Goal: Task Accomplishment & Management: Manage account settings

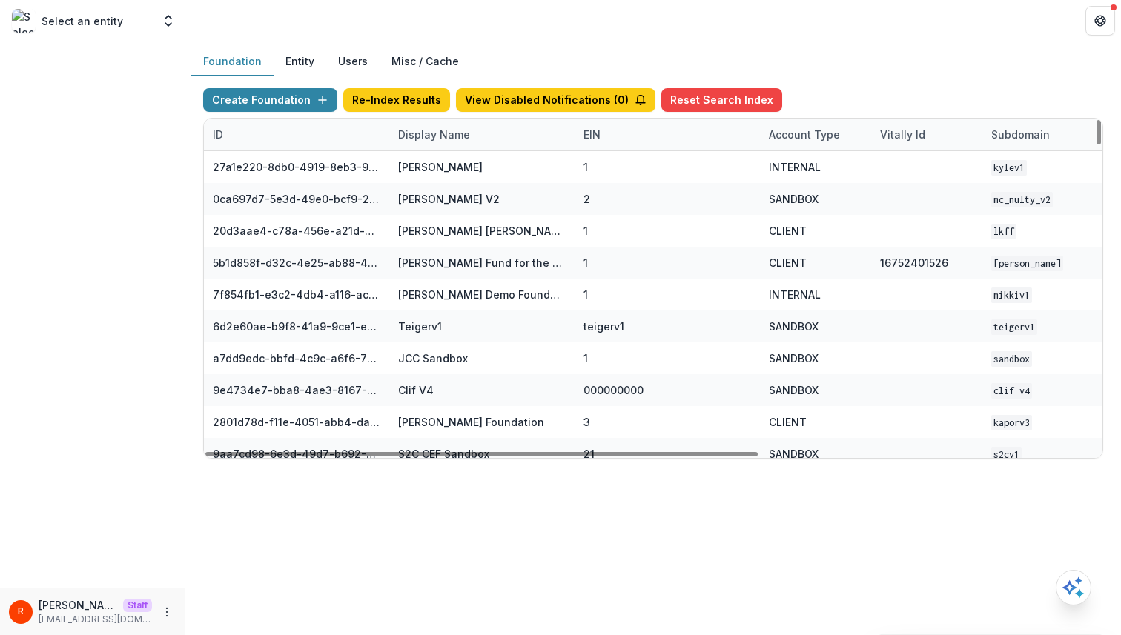
click at [434, 135] on div "Display Name" at bounding box center [434, 135] width 90 height 16
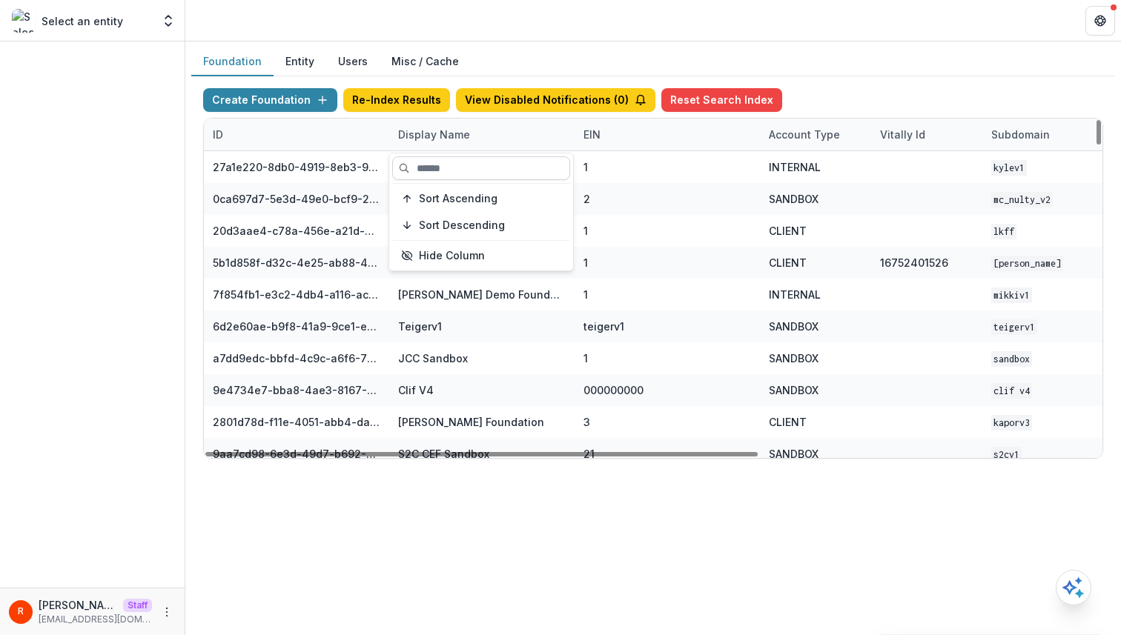
click at [443, 174] on input at bounding box center [481, 168] width 178 height 24
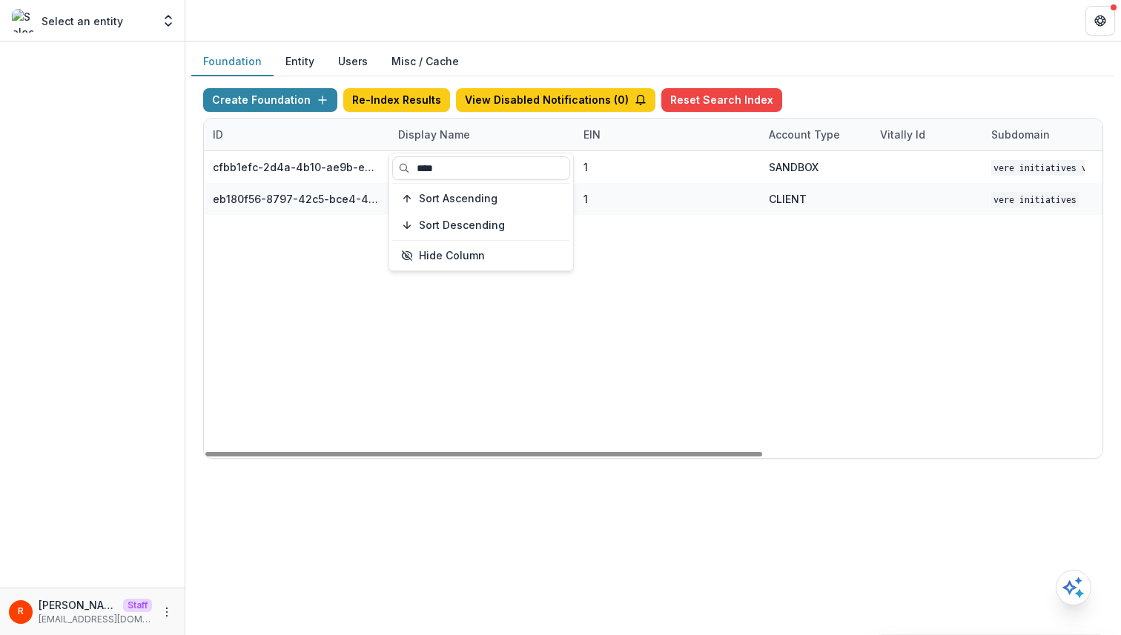
type input "****"
click at [670, 242] on div "cfbb1efc-2d4a-4b10-ae9b-e9e0913a1fa7 Vere Initiatives V1 1 SANDBOX Vere Initiat…" at bounding box center [926, 304] width 1445 height 307
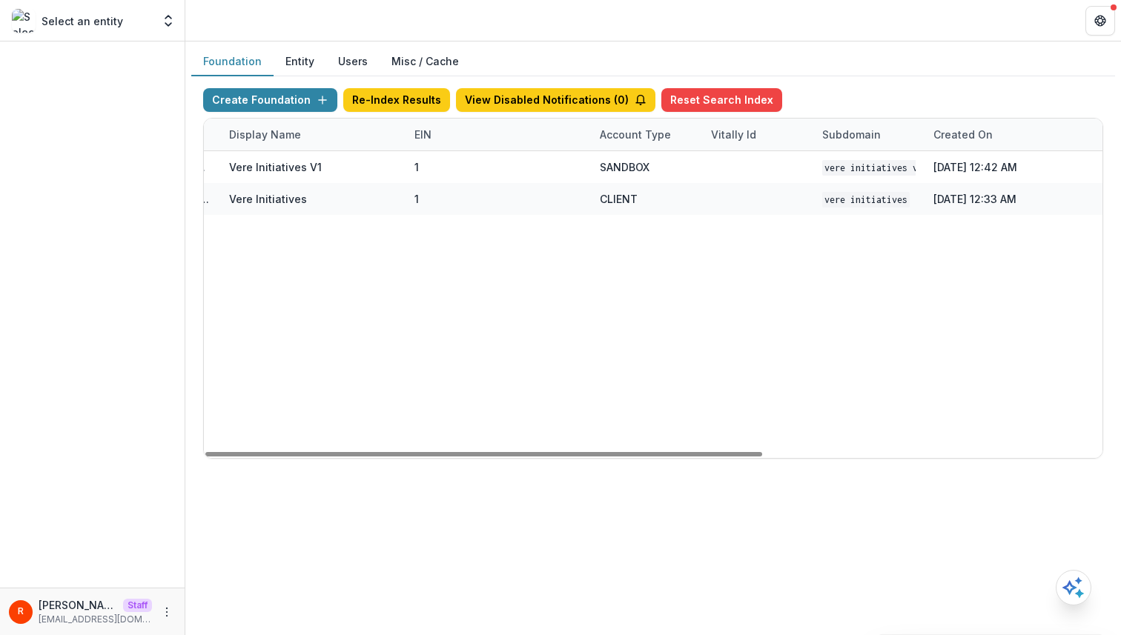
scroll to position [0, 348]
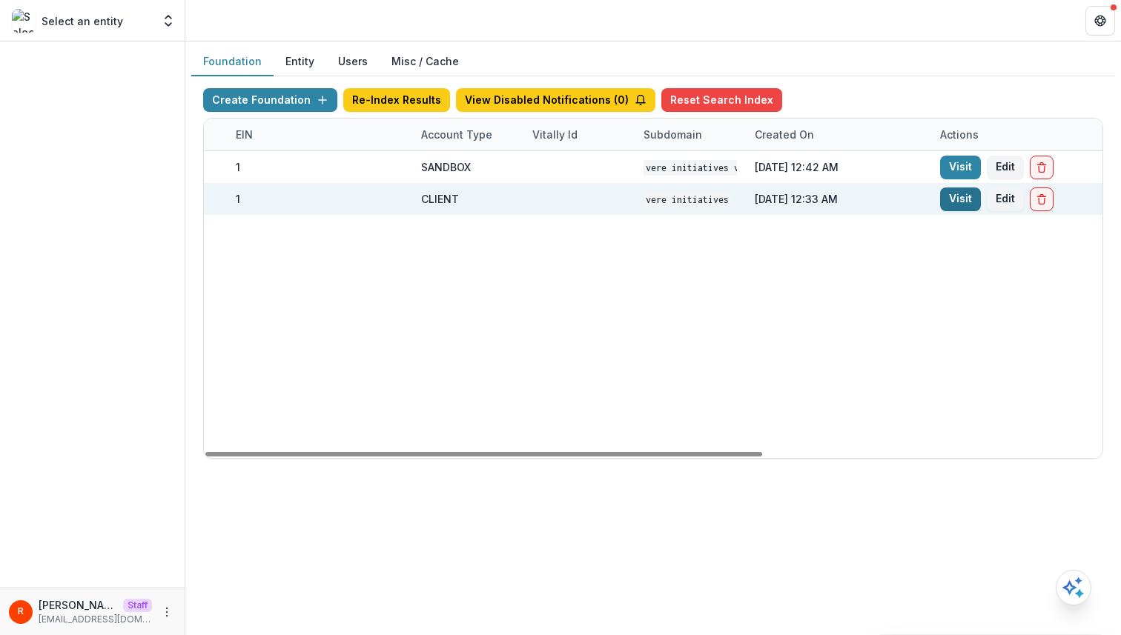
click at [941, 205] on link "Visit" at bounding box center [960, 200] width 41 height 24
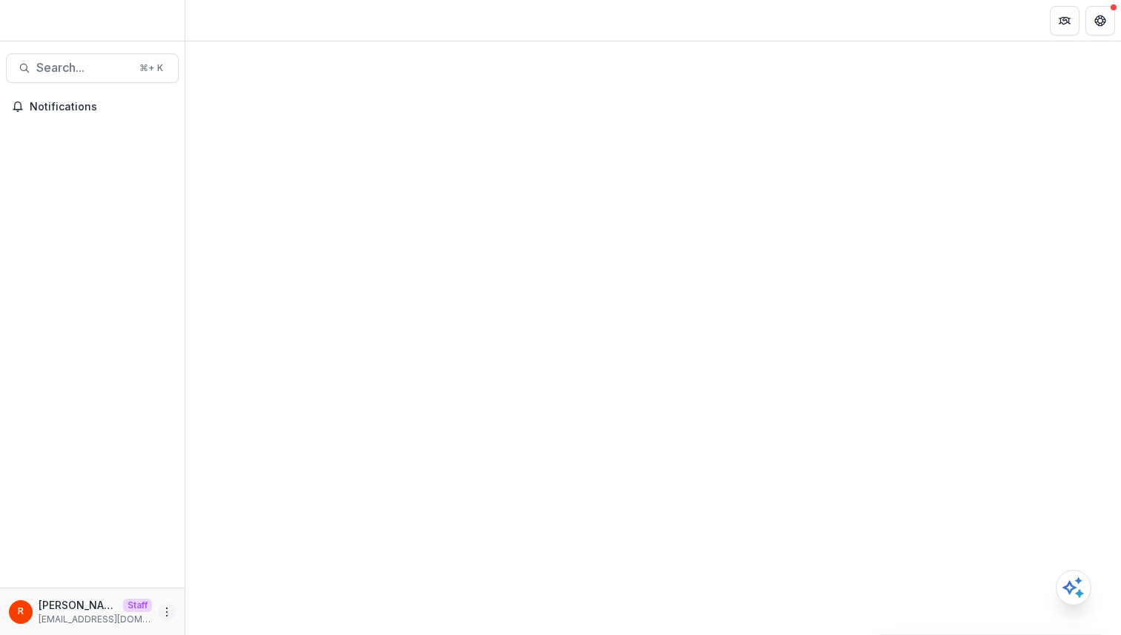
click at [170, 603] on button "More" at bounding box center [167, 612] width 18 height 18
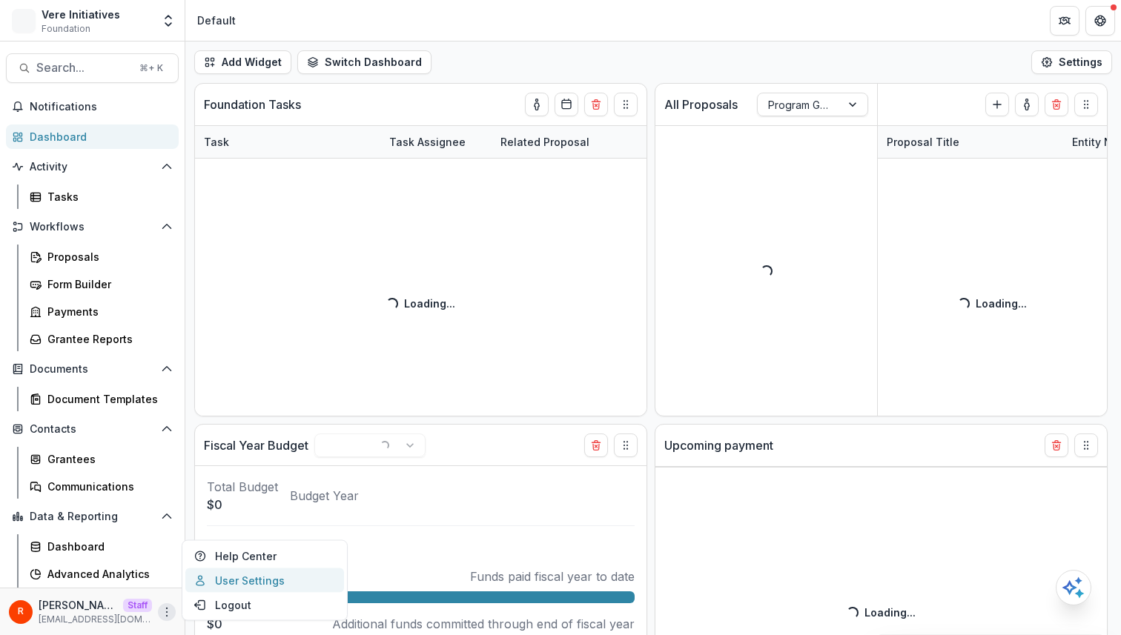
click at [215, 575] on link "User Settings" at bounding box center [264, 581] width 159 height 24
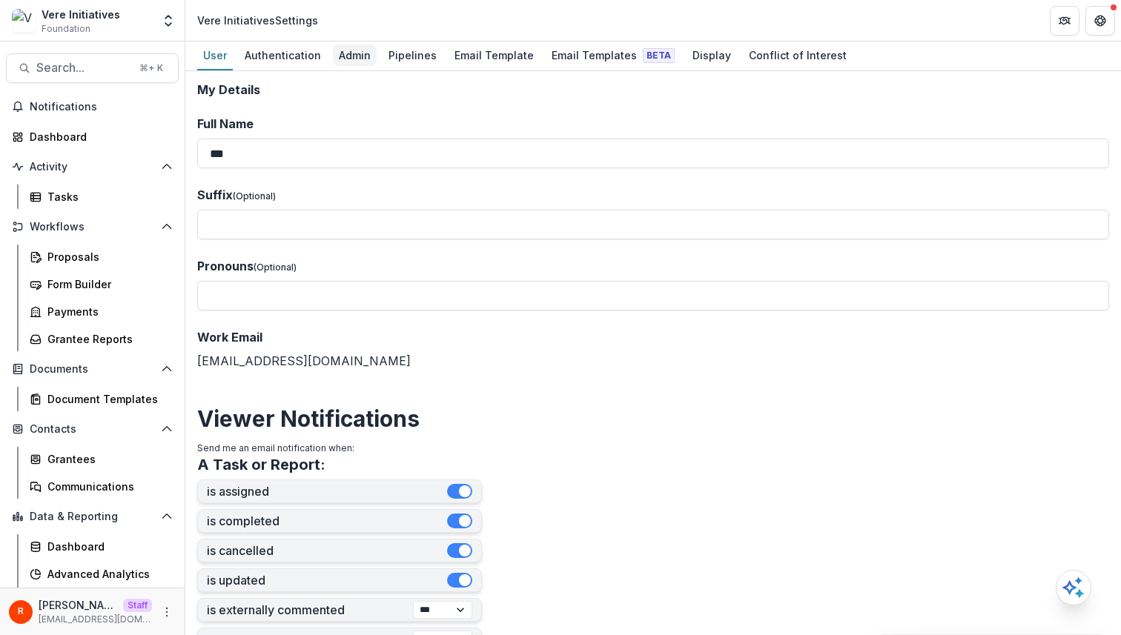
click at [354, 61] on div "Admin" at bounding box center [355, 54] width 44 height 21
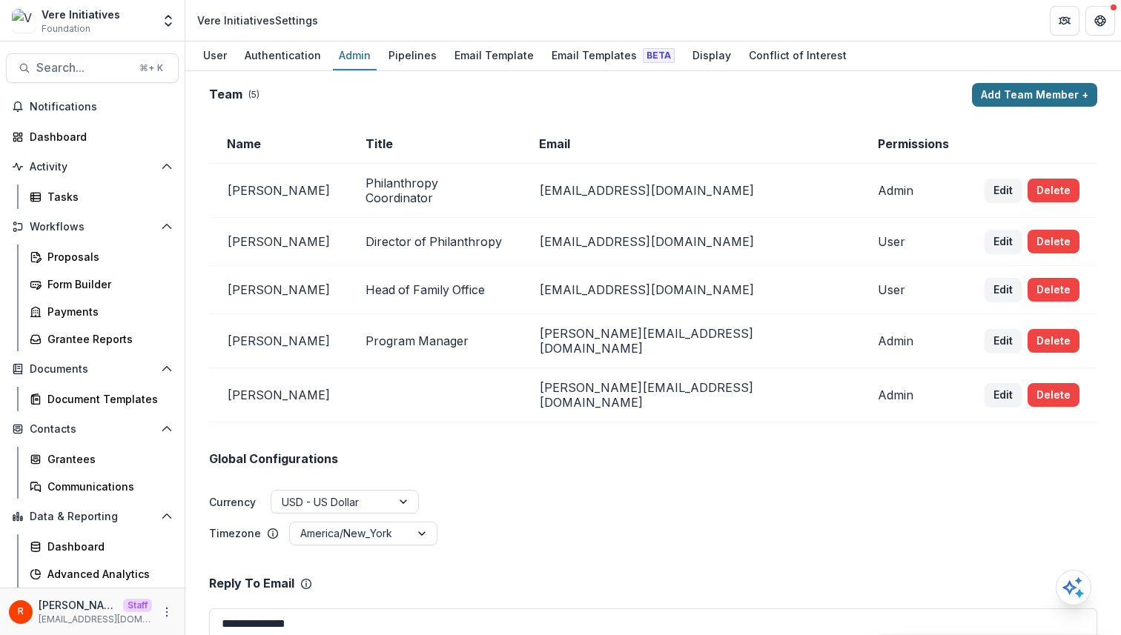
click at [1048, 86] on button "Add Team Member +" at bounding box center [1034, 95] width 125 height 24
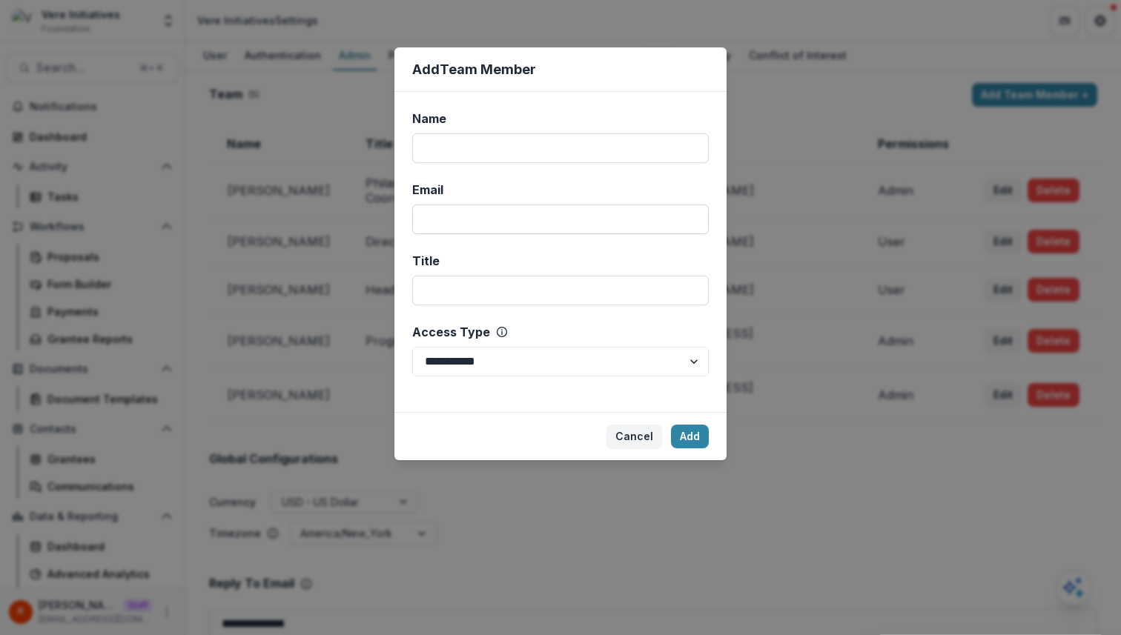
click at [570, 218] on input "Email" at bounding box center [560, 220] width 296 height 30
paste input "**********"
click at [521, 153] on input "Name" at bounding box center [560, 148] width 296 height 30
click at [661, 220] on input "**********" at bounding box center [560, 220] width 296 height 30
type input "**********"
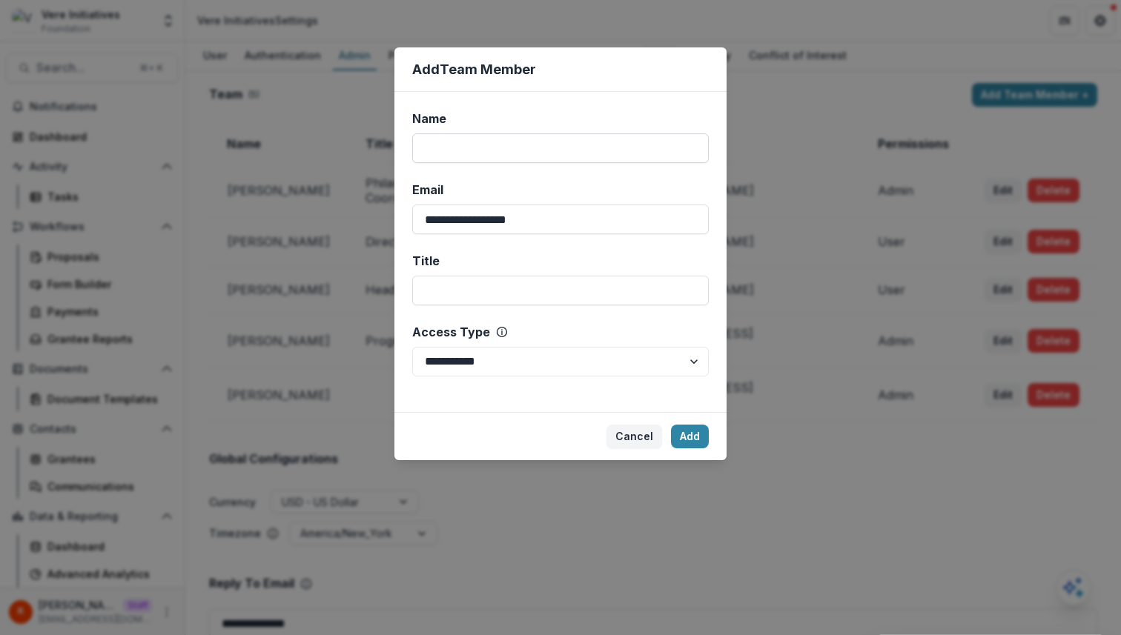
click at [587, 138] on input "Name" at bounding box center [560, 148] width 296 height 30
type input "***"
click at [568, 300] on input "Title" at bounding box center [560, 291] width 296 height 30
type input "*"
type input "*******"
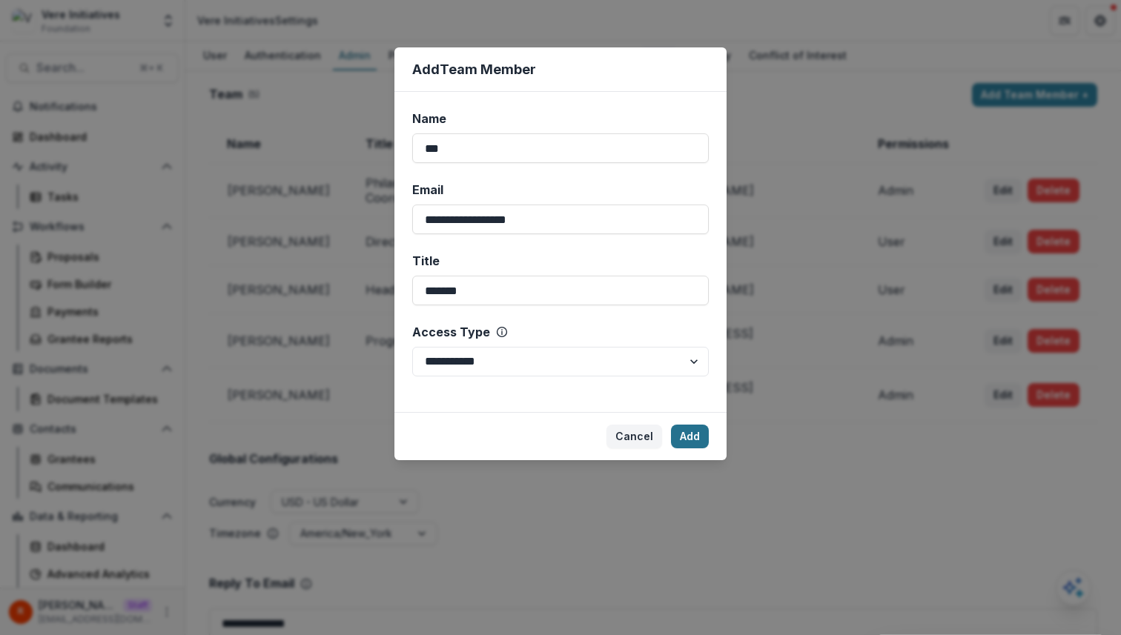
click at [692, 437] on button "Add" at bounding box center [690, 437] width 38 height 24
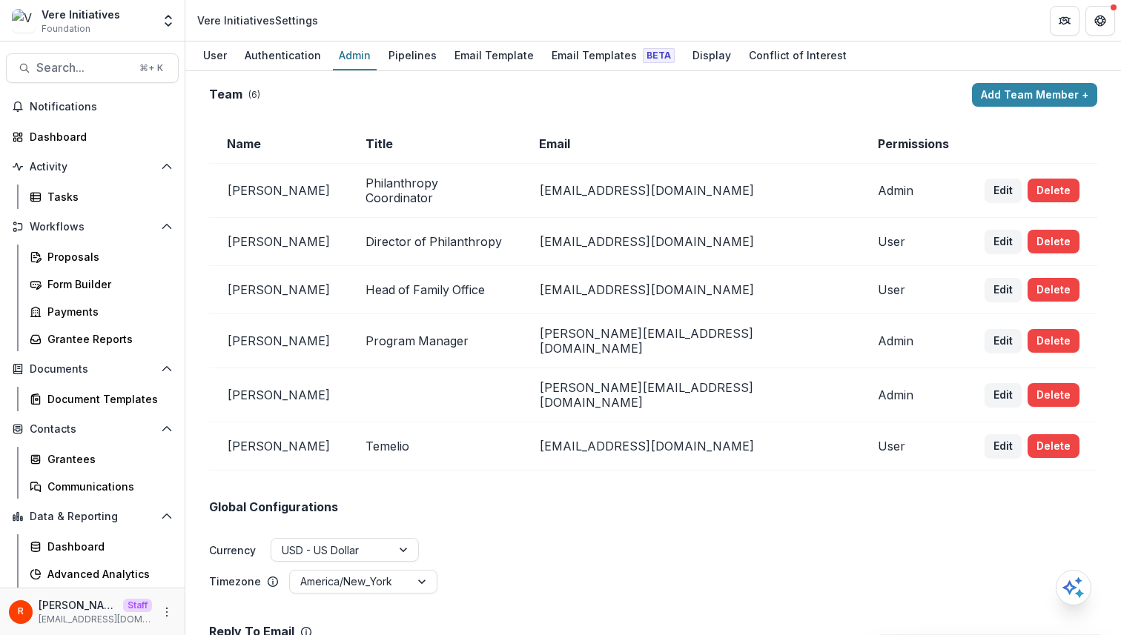
click at [646, 471] on div "Global Configurations Currency USD - US Dollar Timezone America/New_York" at bounding box center [653, 533] width 888 height 125
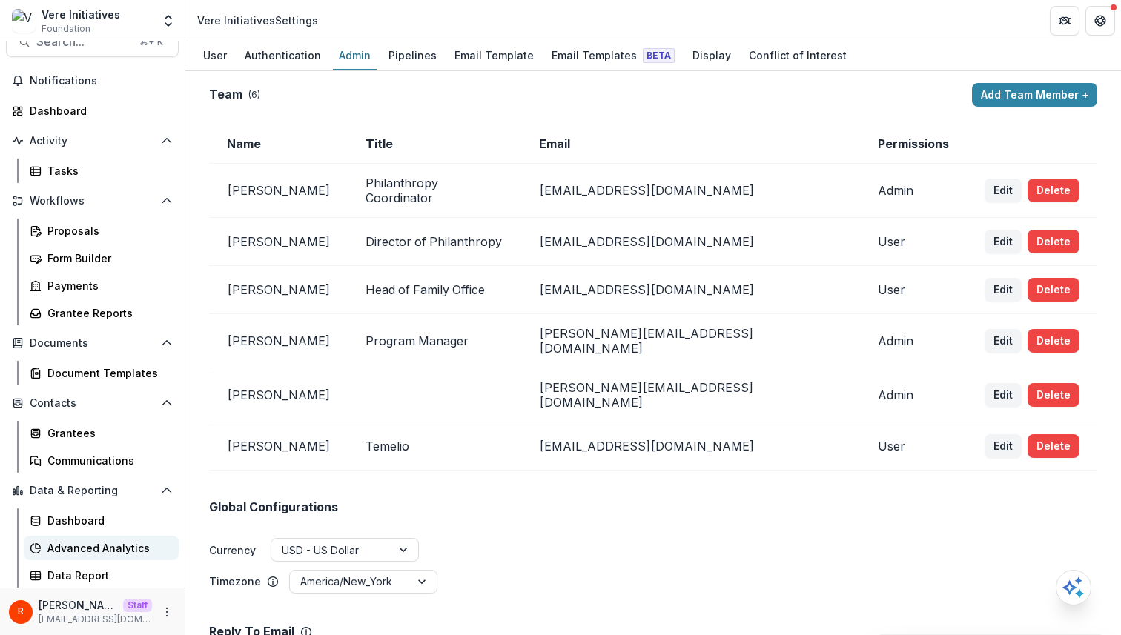
click at [111, 548] on div "Advanced Analytics" at bounding box center [106, 548] width 119 height 16
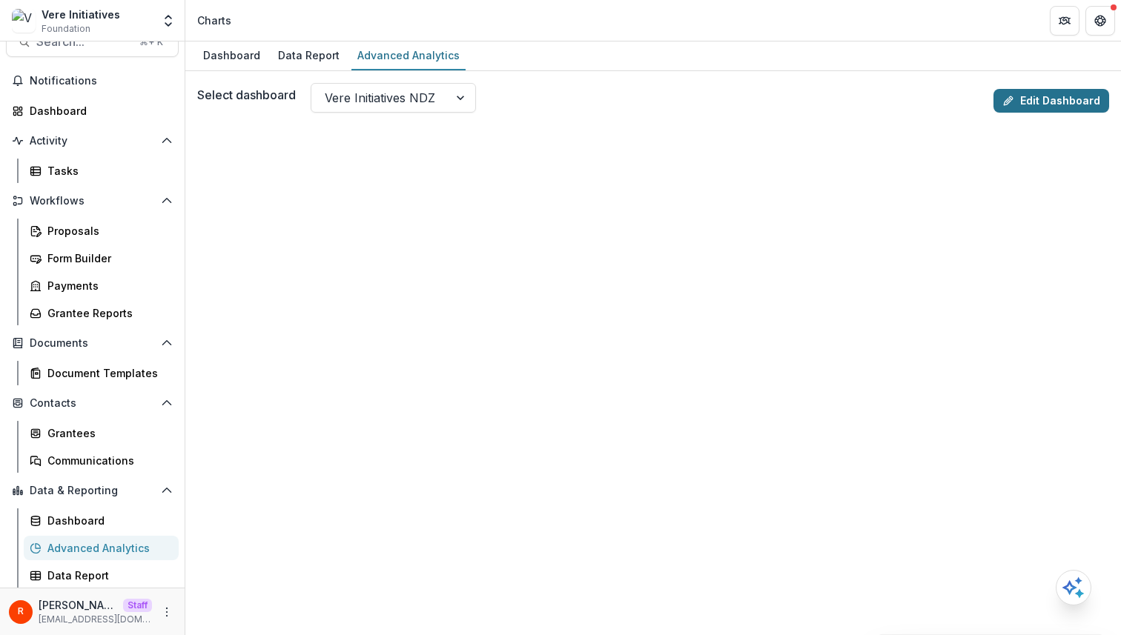
click at [1055, 95] on link "Edit Dashboard" at bounding box center [1051, 101] width 116 height 24
click at [163, 604] on button "More" at bounding box center [167, 612] width 18 height 18
click at [139, 592] on div "R Raj Staff raj@trytemelio.com" at bounding box center [92, 611] width 185 height 47
click at [1036, 100] on link "Edit Dashboard" at bounding box center [1051, 101] width 116 height 24
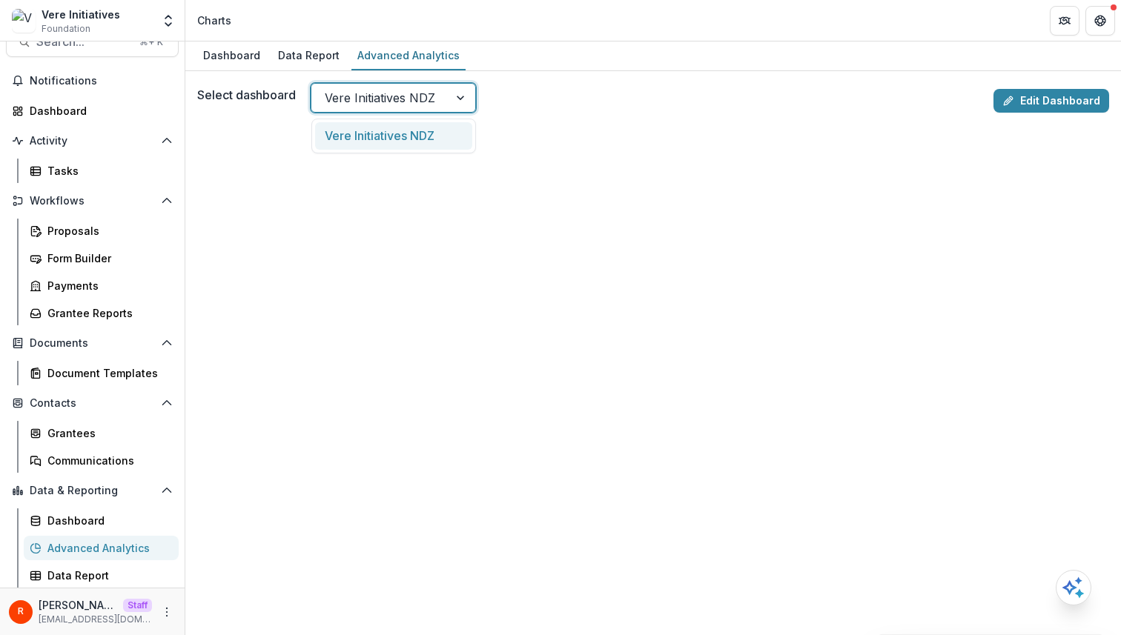
click at [402, 105] on div at bounding box center [380, 97] width 110 height 21
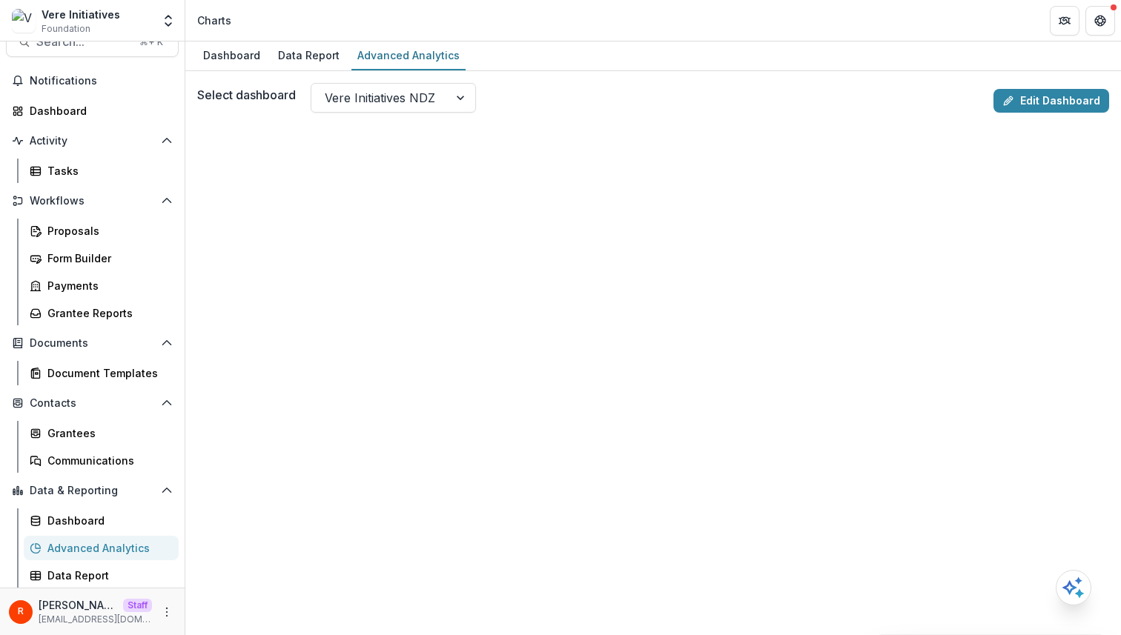
click at [531, 83] on div "Select dashboard Vere Initiatives NDZ" at bounding box center [592, 98] width 790 height 30
click at [760, 50] on div "Dashboard Data Report Advanced Analytics" at bounding box center [652, 57] width 935 height 30
click at [738, 53] on div "Dashboard Data Report Advanced Analytics" at bounding box center [652, 57] width 935 height 30
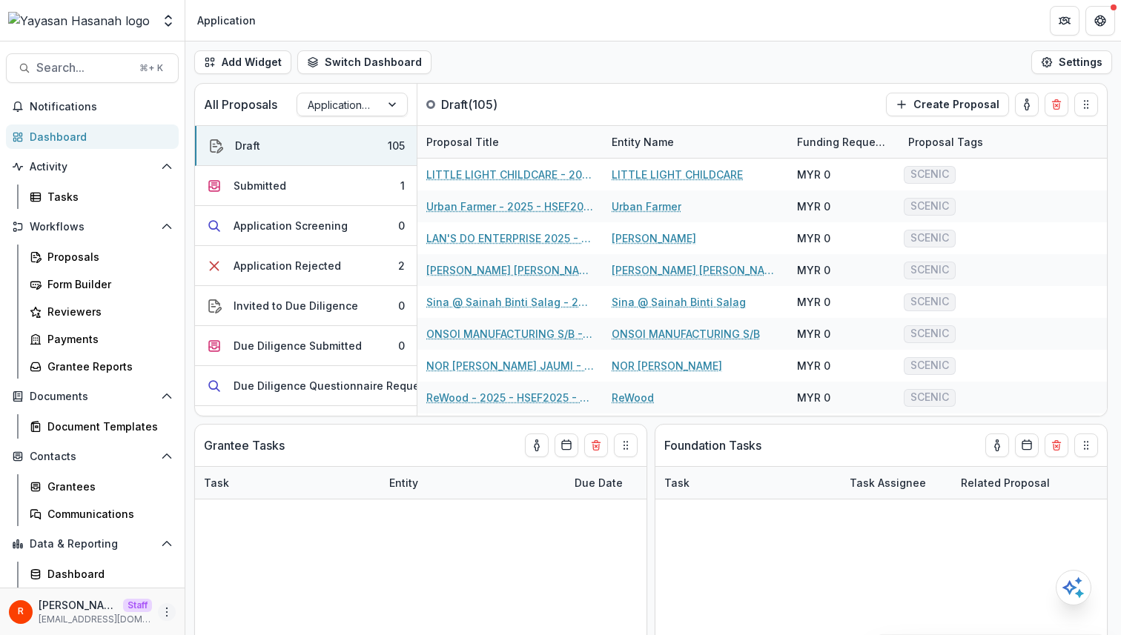
click at [161, 606] on icon "More" at bounding box center [167, 612] width 12 height 12
click at [232, 576] on link "User Settings" at bounding box center [260, 581] width 159 height 24
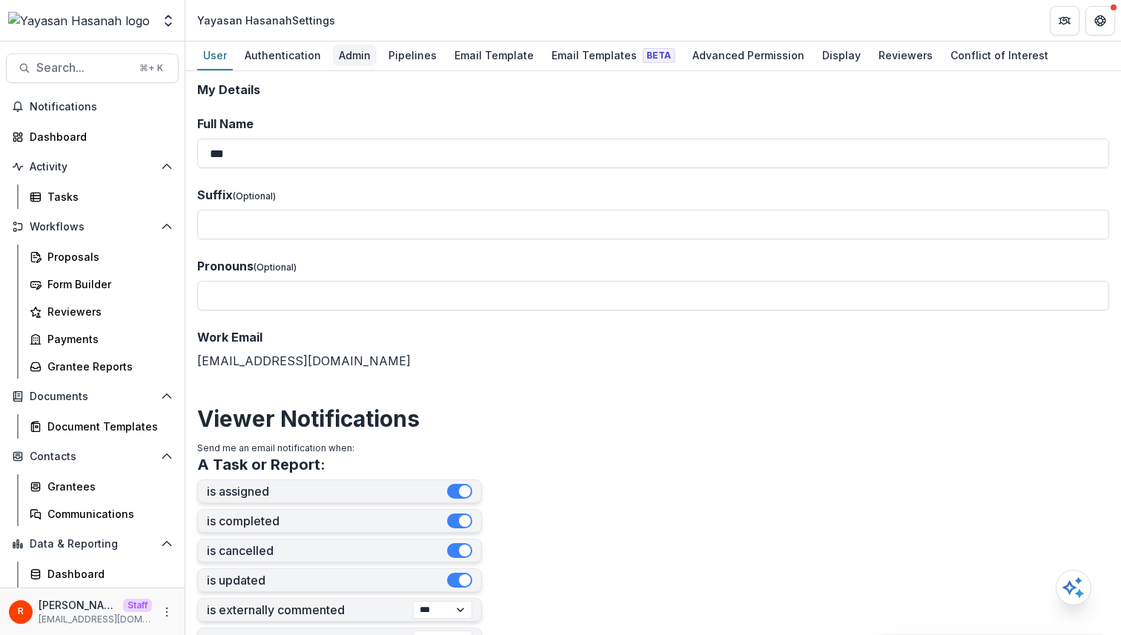
click at [345, 50] on div "Admin" at bounding box center [355, 54] width 44 height 21
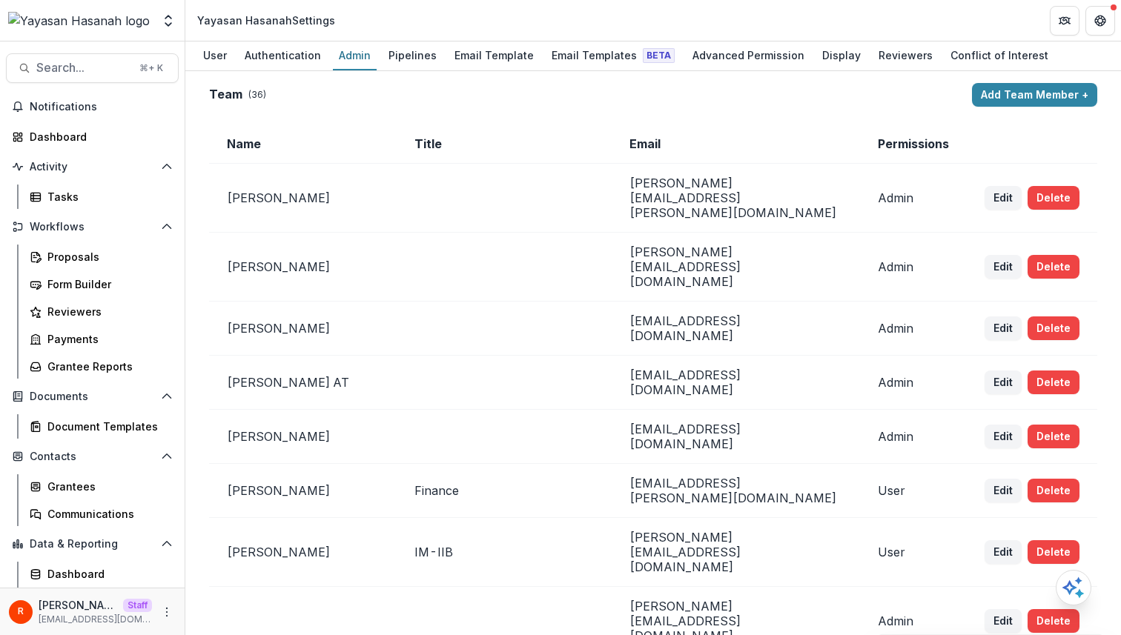
scroll to position [364, 0]
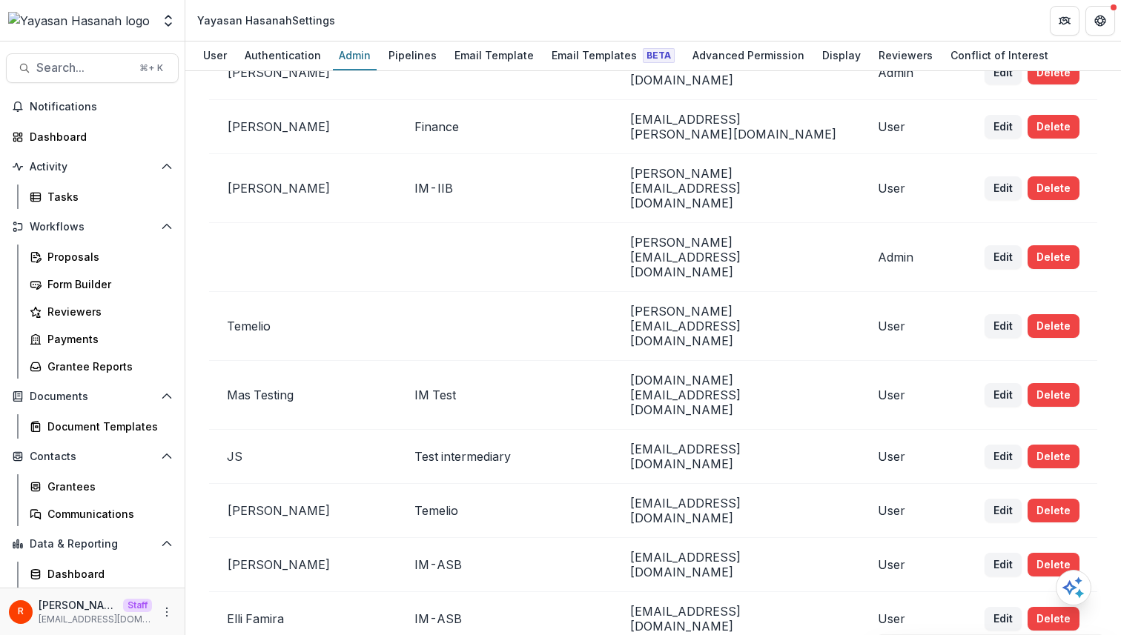
click at [700, 484] on td "[EMAIL_ADDRESS][DOMAIN_NAME]" at bounding box center [736, 511] width 248 height 54
copy td "[EMAIL_ADDRESS][DOMAIN_NAME]"
click at [1054, 499] on button "Delete" at bounding box center [1053, 511] width 52 height 24
